Goal: Task Accomplishment & Management: Manage account settings

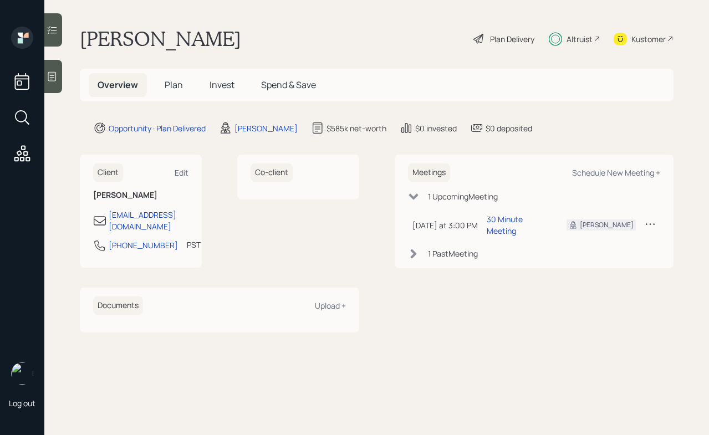
click at [212, 90] on span "Invest" at bounding box center [222, 85] width 25 height 12
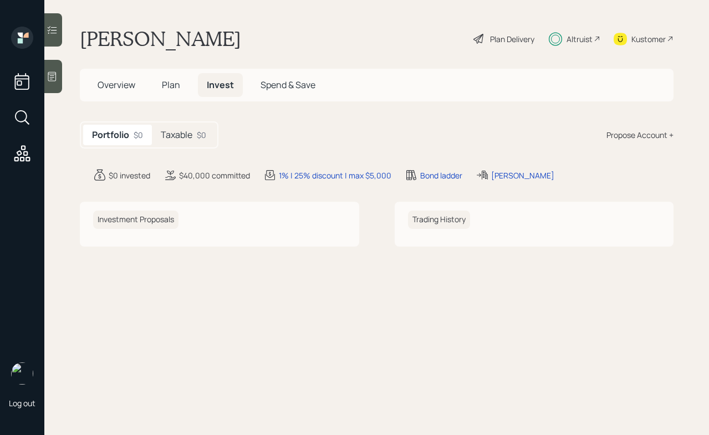
click at [186, 130] on h5 "Taxable" at bounding box center [177, 135] width 32 height 11
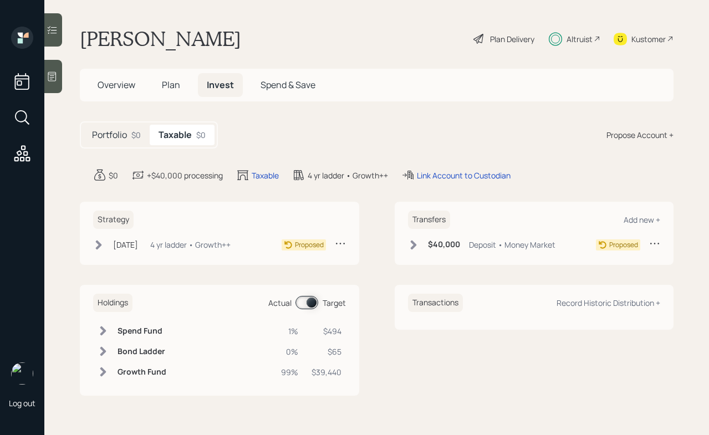
click at [415, 244] on icon at bounding box center [413, 244] width 6 height 9
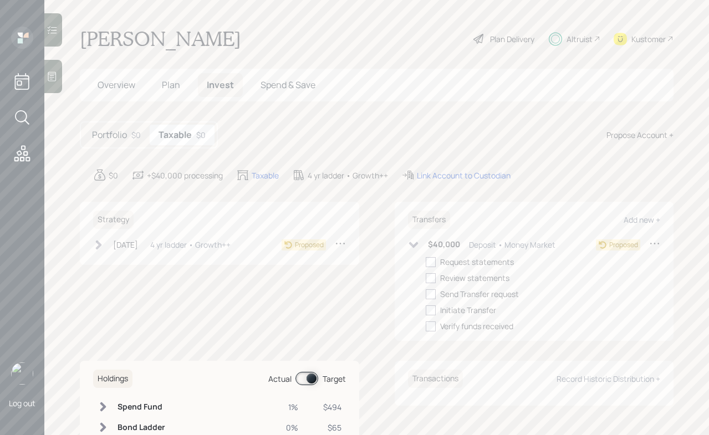
click at [97, 247] on icon at bounding box center [99, 244] width 6 height 9
click at [118, 263] on div at bounding box center [116, 262] width 10 height 10
click at [111, 262] on input "checkbox" at bounding box center [110, 262] width 1 height 1
checkbox input "true"
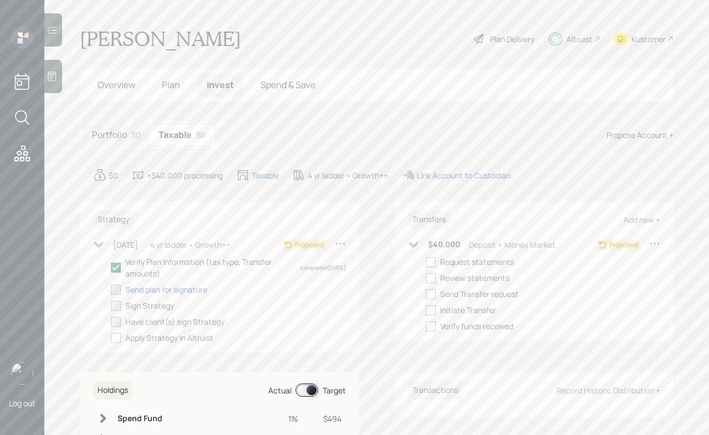
click at [109, 135] on h5 "Portfolio" at bounding box center [109, 135] width 35 height 11
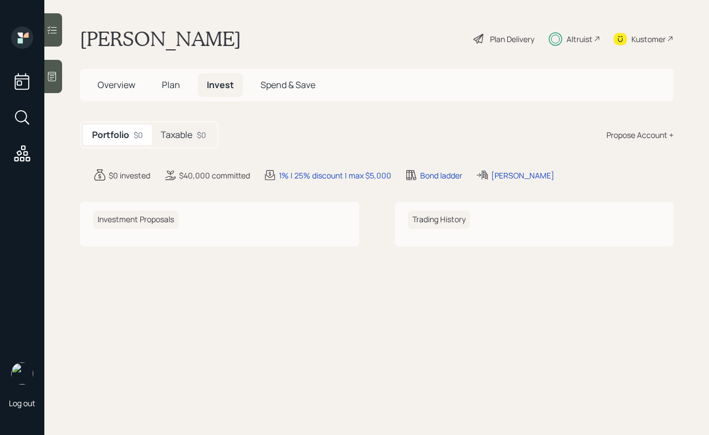
click at [147, 133] on div "Portfolio $0" at bounding box center [117, 135] width 69 height 21
click at [156, 127] on div "Taxable $0" at bounding box center [183, 135] width 63 height 21
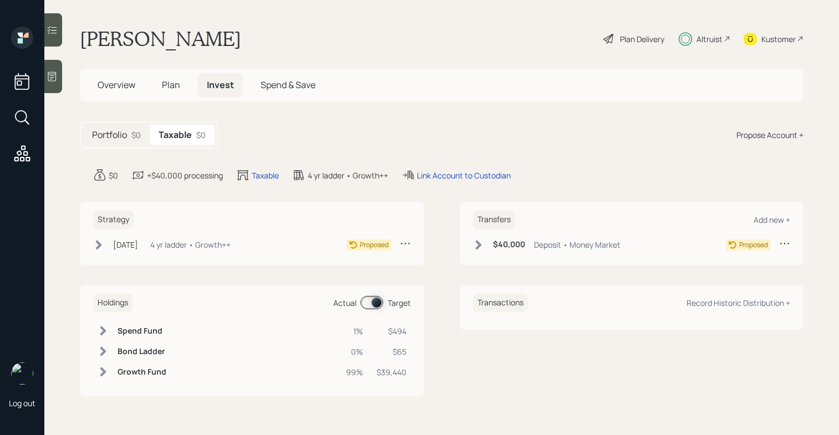
click at [709, 408] on main "[PERSON_NAME] Plan Delivery Altruist Kustomer Overview Plan Invest Spend & Save…" at bounding box center [441, 217] width 795 height 435
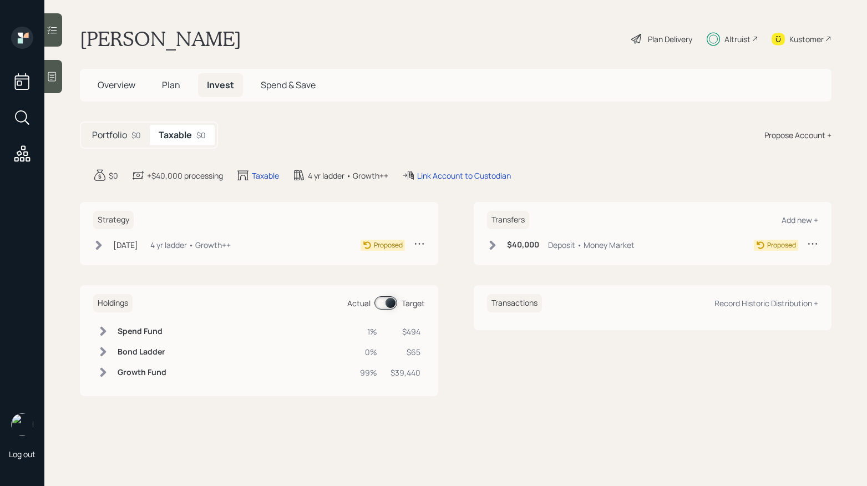
click at [183, 90] on h5 "Plan" at bounding box center [171, 85] width 36 height 24
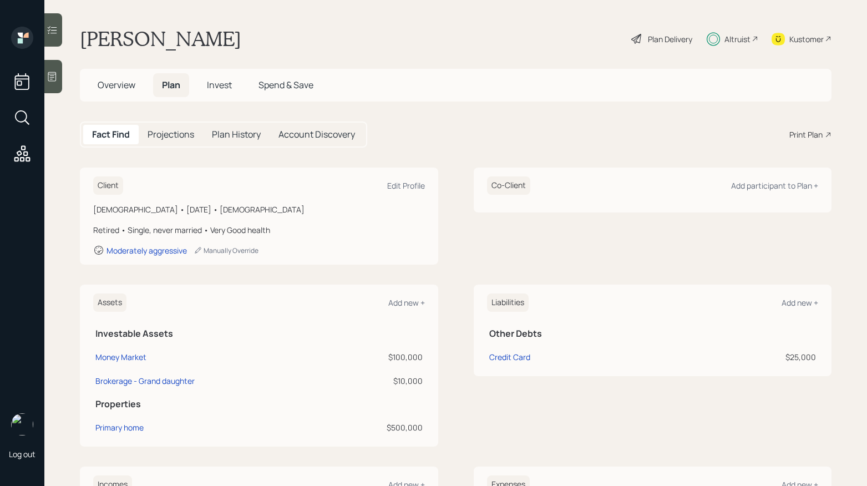
click at [172, 85] on span "Plan" at bounding box center [171, 85] width 18 height 12
click at [137, 89] on h5 "Overview" at bounding box center [116, 85] width 55 height 24
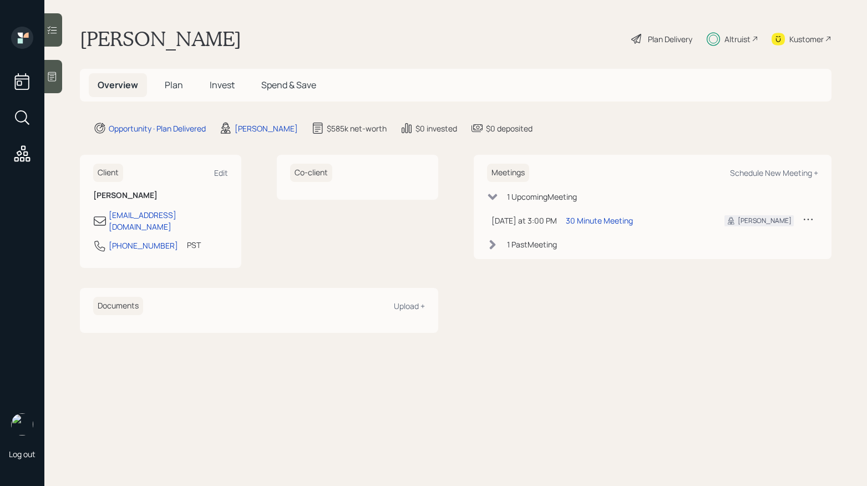
click at [131, 89] on span "Overview" at bounding box center [118, 85] width 40 height 12
click at [709, 174] on div "Schedule New Meeting +" at bounding box center [774, 172] width 88 height 11
select select "b1d8ea90-abcc-42aa-86cc-4f33a132aacc"
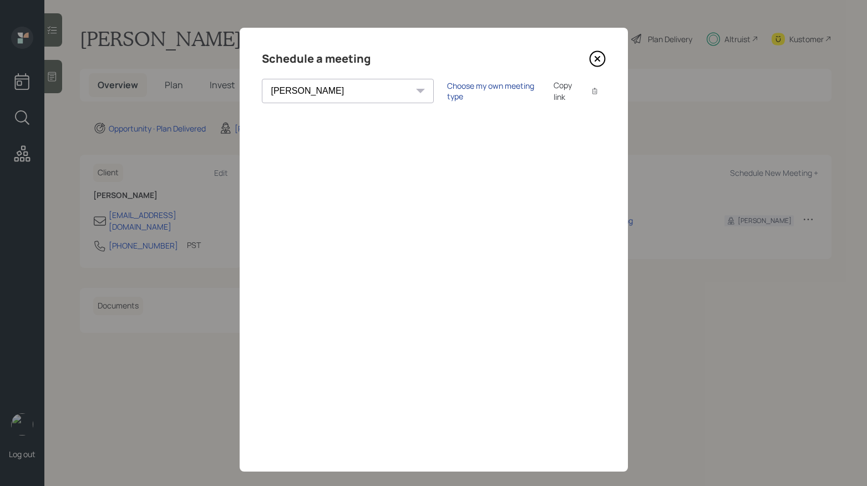
click at [447, 94] on div "Choose my own meeting type" at bounding box center [493, 90] width 93 height 21
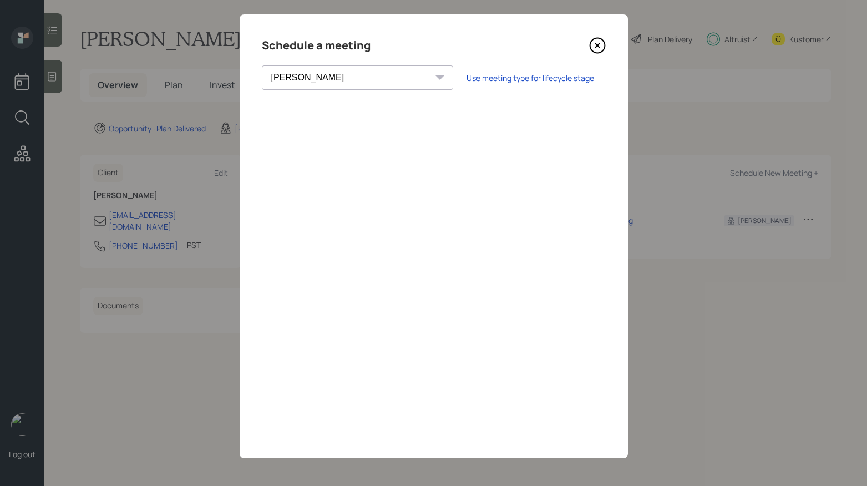
click at [591, 54] on div "Schedule a meeting" at bounding box center [434, 46] width 344 height 18
click at [596, 51] on icon at bounding box center [597, 45] width 17 height 17
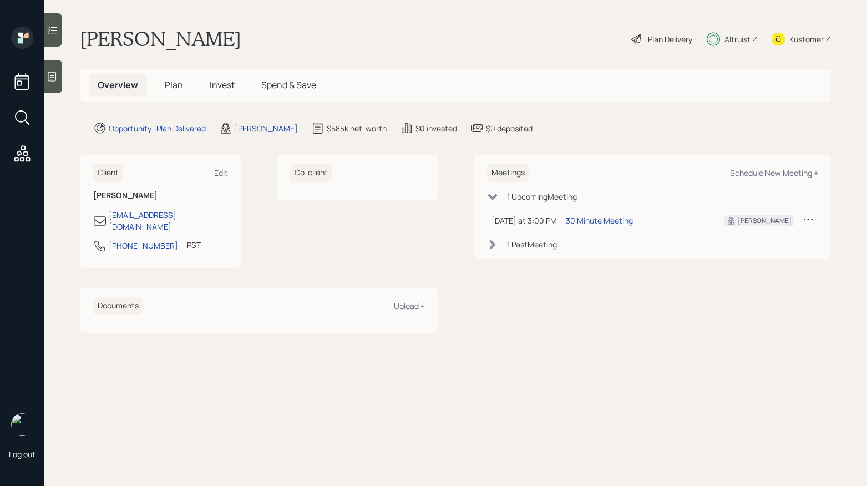
click at [176, 87] on span "Plan" at bounding box center [174, 85] width 18 height 12
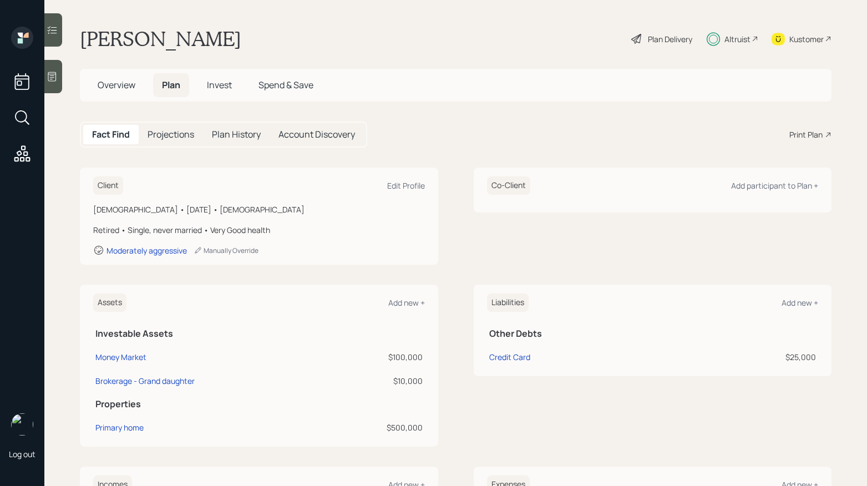
click at [210, 84] on span "Invest" at bounding box center [219, 85] width 25 height 12
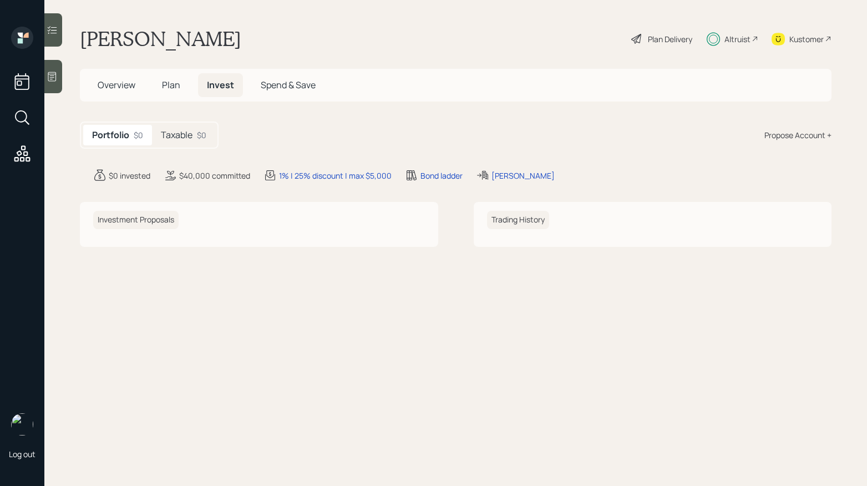
click at [187, 145] on div "Portfolio $0 Taxable $0" at bounding box center [149, 134] width 139 height 27
click at [189, 143] on div "Taxable $0" at bounding box center [183, 135] width 63 height 21
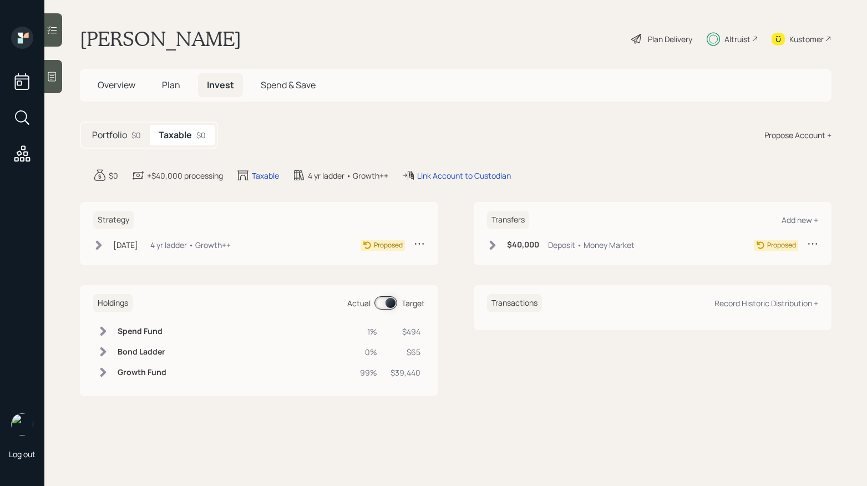
click at [100, 245] on icon at bounding box center [99, 244] width 6 height 9
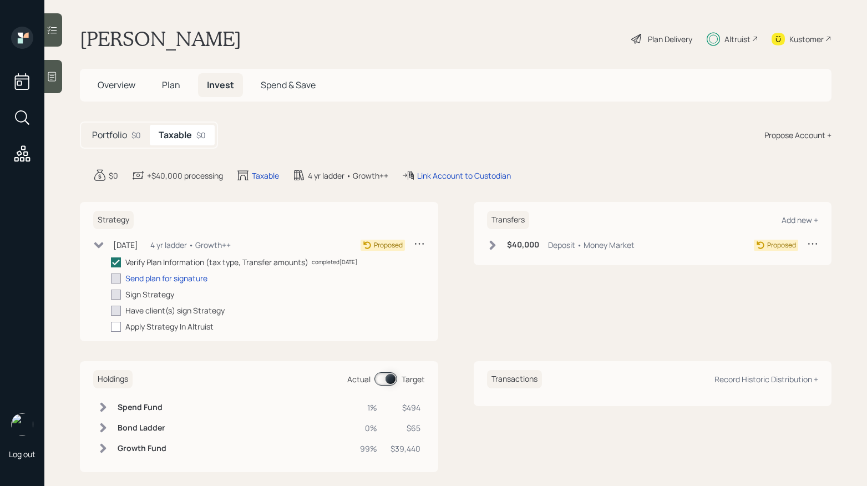
click at [100, 245] on icon at bounding box center [98, 245] width 9 height 6
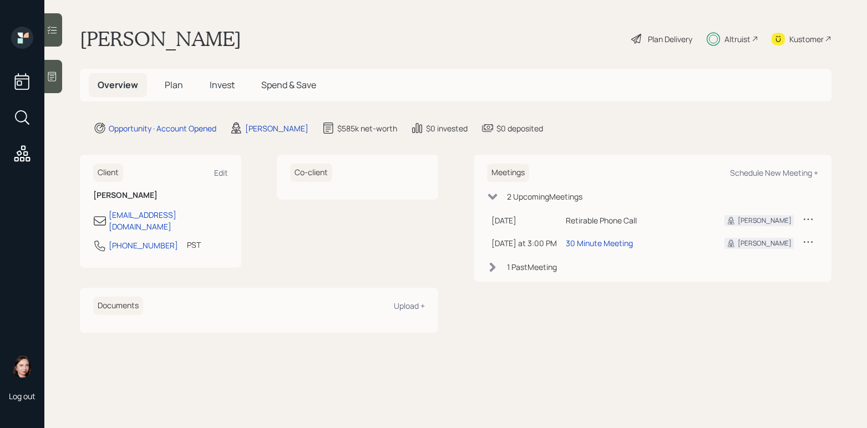
click at [734, 42] on div "Altruist" at bounding box center [737, 39] width 26 height 12
click at [225, 88] on span "Invest" at bounding box center [222, 85] width 25 height 12
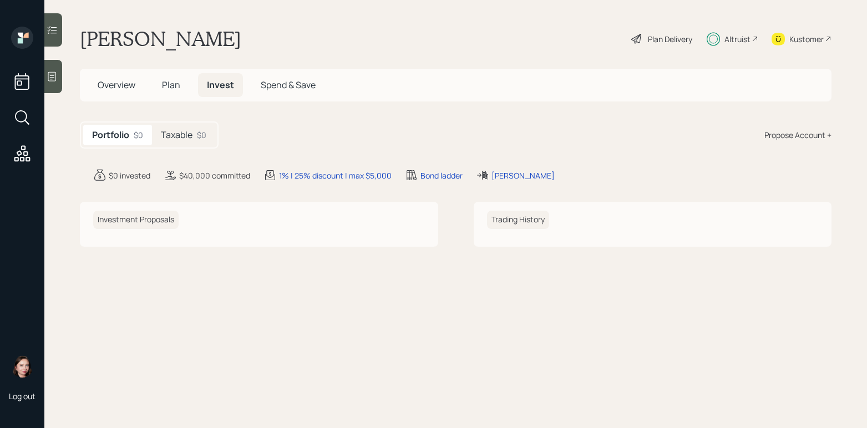
click at [189, 135] on h5 "Taxable" at bounding box center [177, 135] width 32 height 11
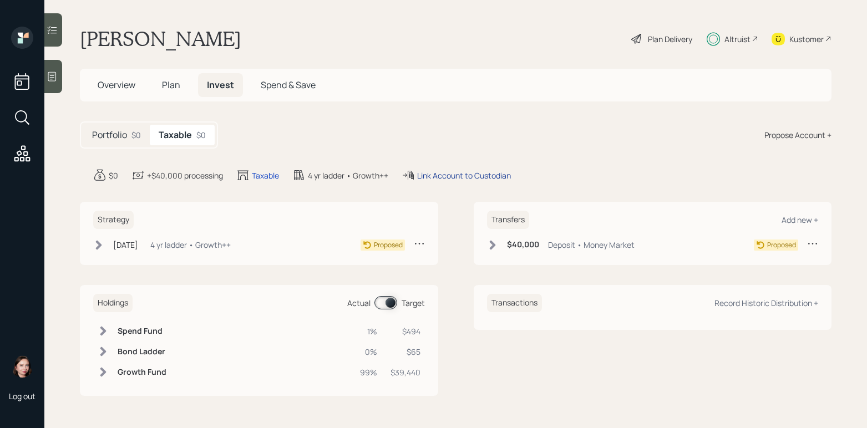
click at [464, 175] on div "Link Account to Custodian" at bounding box center [464, 176] width 94 height 12
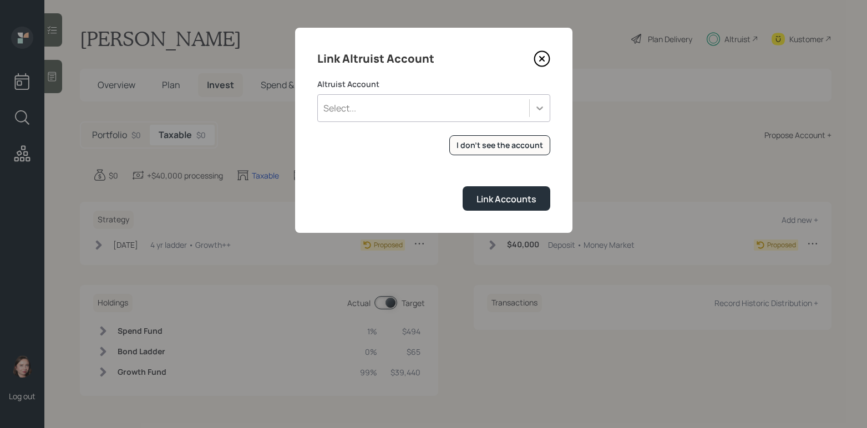
click at [535, 103] on icon at bounding box center [539, 108] width 11 height 11
click at [391, 187] on div "Link Accounts" at bounding box center [433, 198] width 233 height 24
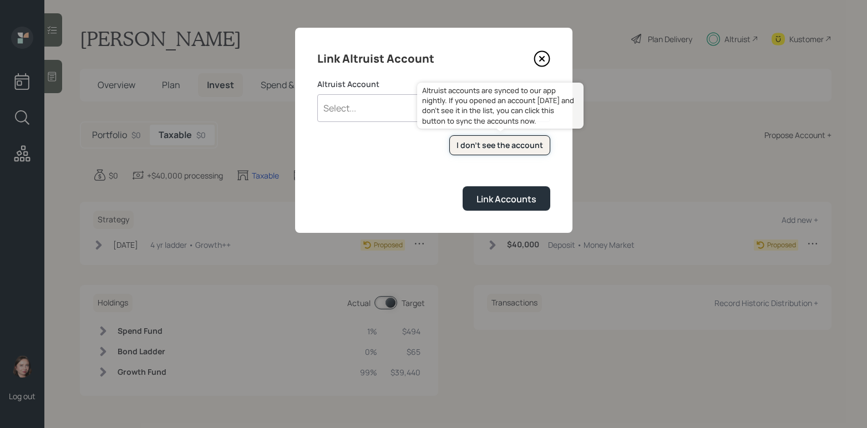
click at [480, 146] on div "I don't see the account" at bounding box center [499, 145] width 87 height 11
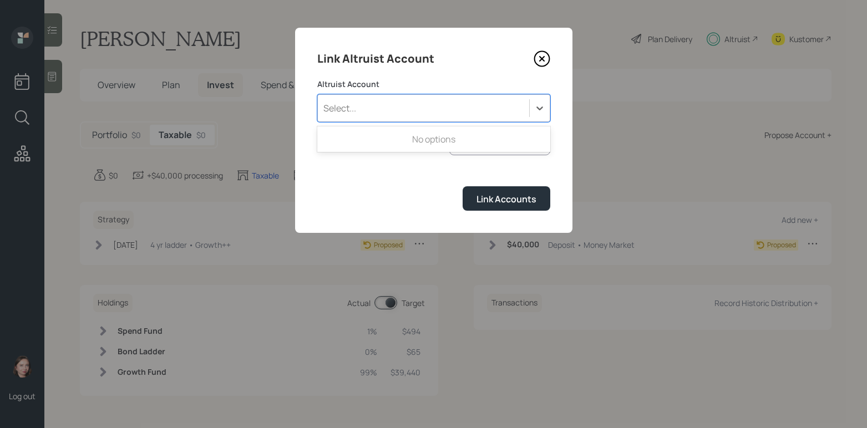
click at [373, 106] on div "Select..." at bounding box center [423, 108] width 211 height 19
drag, startPoint x: 374, startPoint y: 106, endPoint x: 373, endPoint y: 112, distance: 6.1
click at [373, 112] on div "Select..." at bounding box center [423, 108] width 211 height 19
click at [390, 114] on div "Select..." at bounding box center [423, 108] width 211 height 19
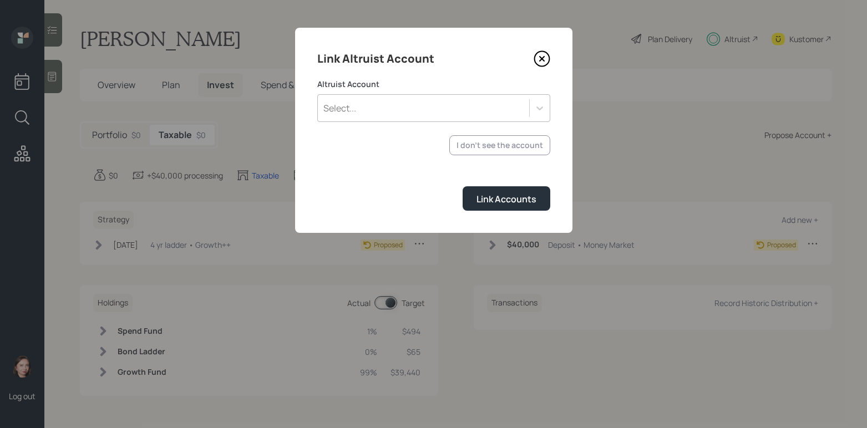
drag, startPoint x: 368, startPoint y: 179, endPoint x: 412, endPoint y: 151, distance: 52.3
click at [368, 177] on form "Altruist Account Select... I don't see the account Altruist accounts are synced…" at bounding box center [433, 145] width 233 height 132
click at [532, 58] on div "Link Altruist Account" at bounding box center [433, 59] width 233 height 18
drag, startPoint x: 542, startPoint y: 54, endPoint x: 531, endPoint y: 38, distance: 19.9
click at [541, 52] on icon at bounding box center [541, 58] width 17 height 17
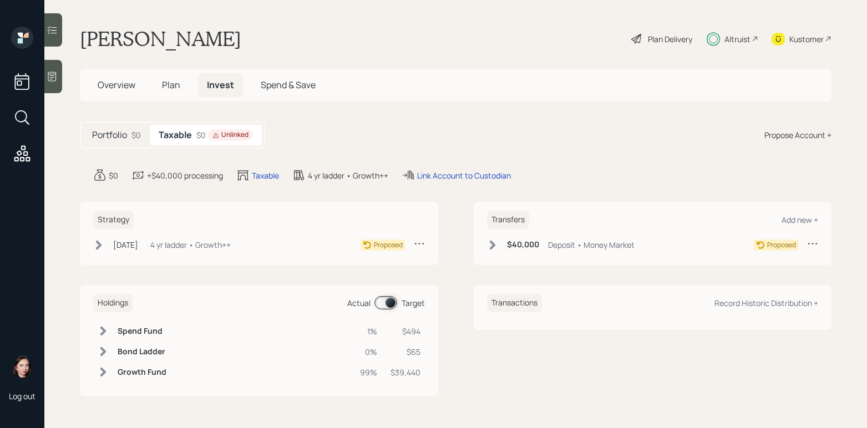
click at [104, 120] on main "Willie Shields Plan Delivery Altruist Kustomer Overview Plan Invest Spend & Sav…" at bounding box center [455, 214] width 822 height 428
click at [113, 135] on h5 "Portfolio" at bounding box center [109, 135] width 35 height 11
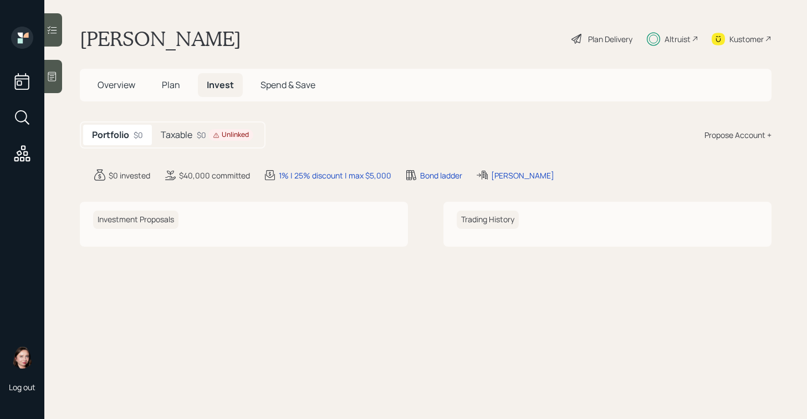
click at [192, 140] on h5 "Taxable" at bounding box center [177, 135] width 32 height 11
